Goal: Transaction & Acquisition: Download file/media

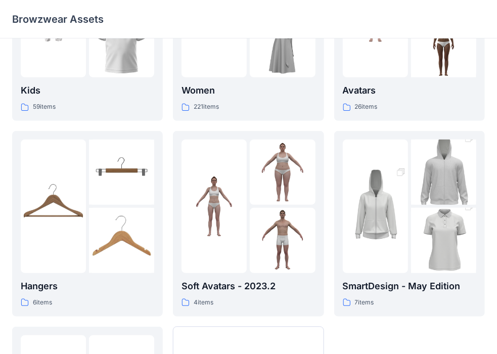
scroll to position [101, 0]
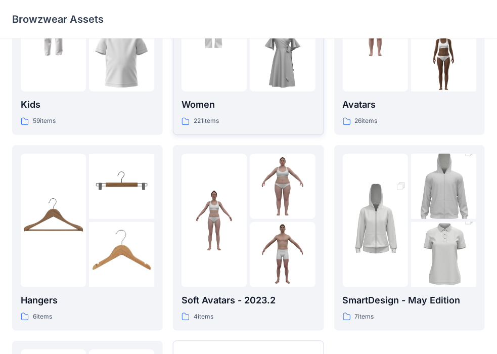
click at [225, 89] on div at bounding box center [213, 24] width 65 height 133
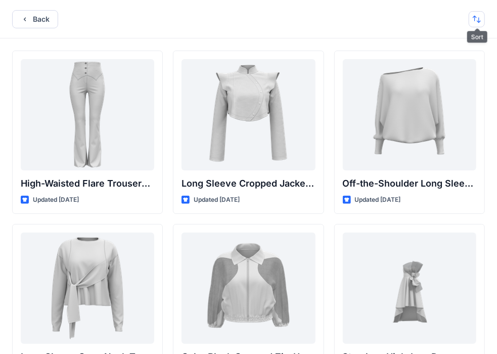
click at [475, 17] on button "button" at bounding box center [476, 19] width 16 height 16
click at [424, 65] on p "A to Z" at bounding box center [443, 67] width 64 height 11
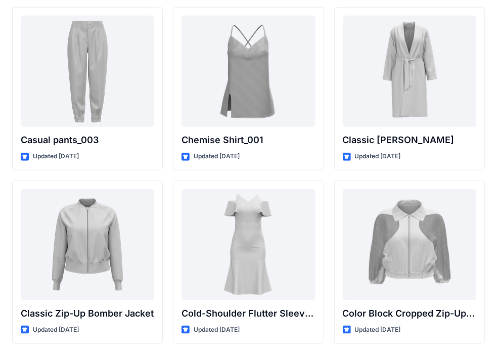
scroll to position [1571, 0]
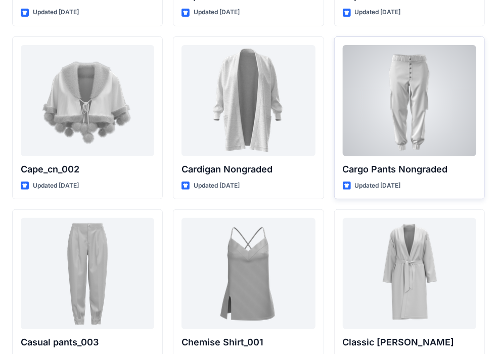
click at [389, 82] on div at bounding box center [408, 100] width 133 height 111
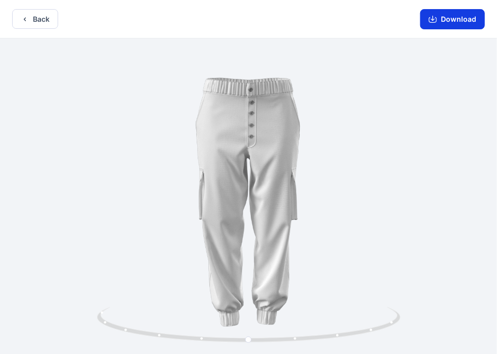
click at [450, 19] on button "Download" at bounding box center [452, 19] width 65 height 20
